Goal: Ask a question

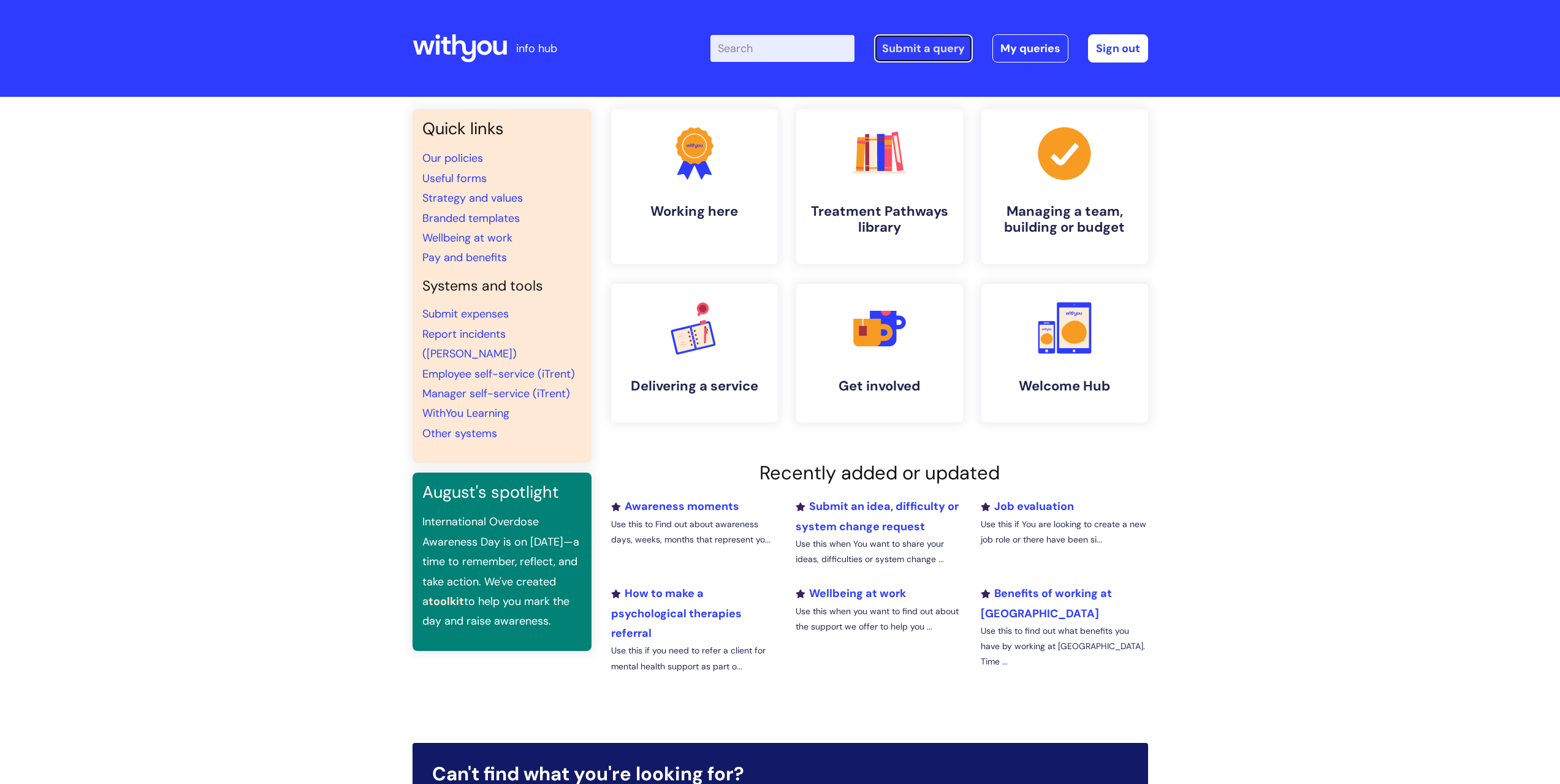
click at [907, 43] on link "Submit a query" at bounding box center [924, 48] width 99 height 28
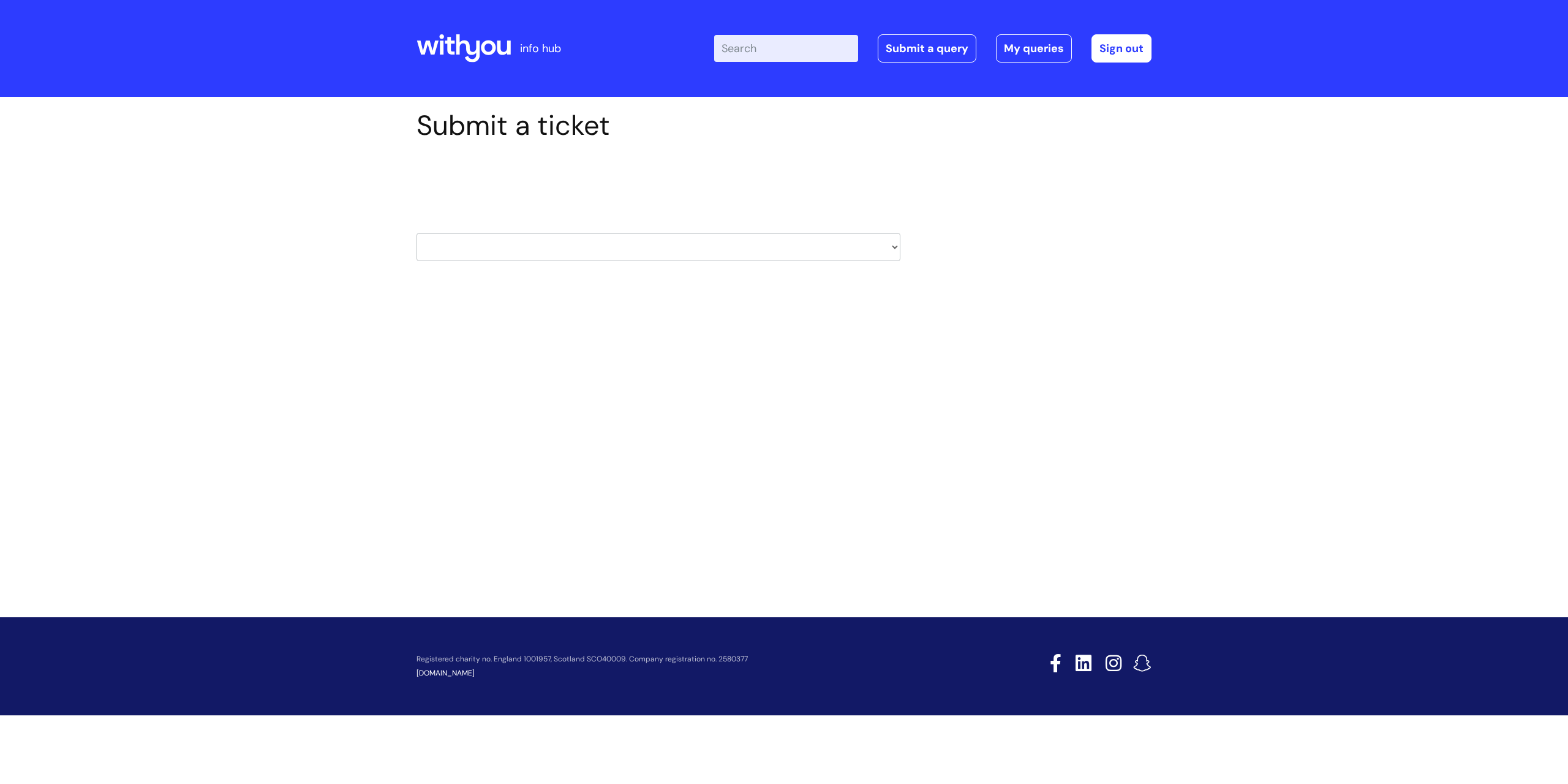
click at [892, 246] on select "HR / People IT and Support Clinical Drug Alerts Finance Accounts Data Support T…" at bounding box center [659, 247] width 484 height 28
